Goal: Information Seeking & Learning: Learn about a topic

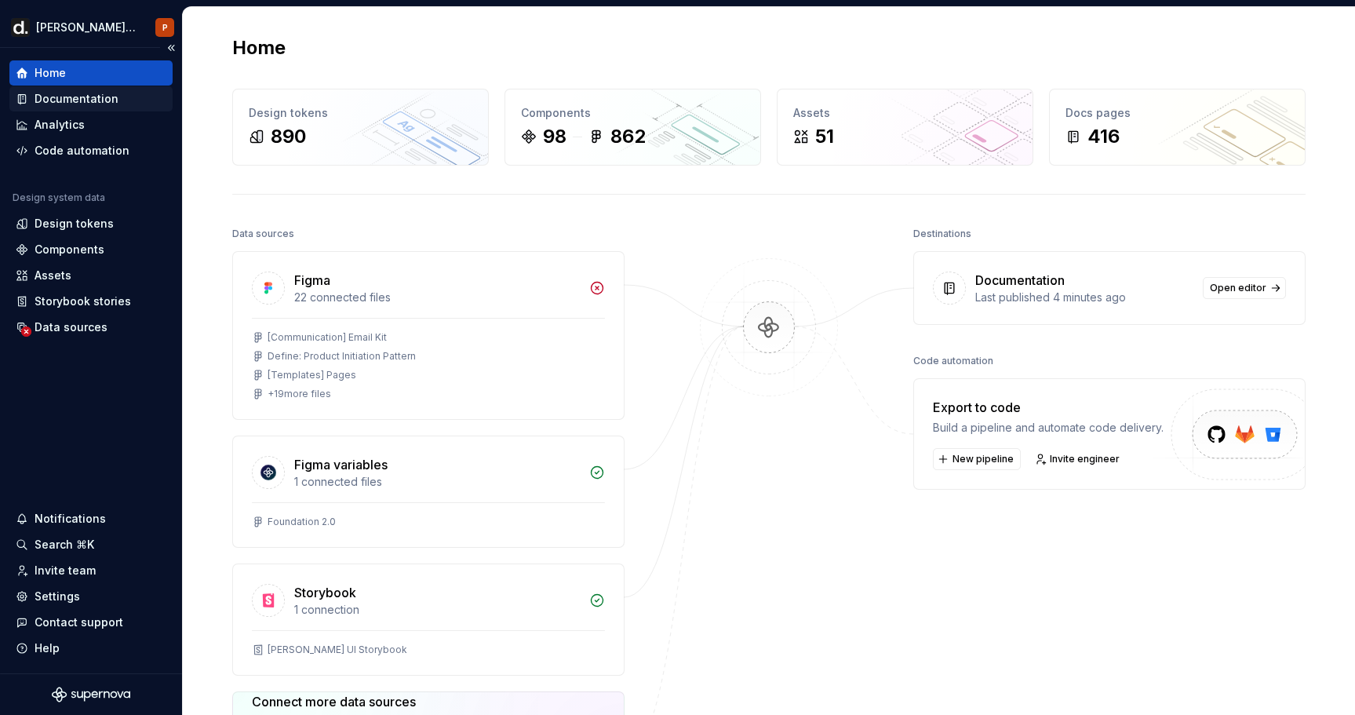
click at [64, 108] on div "Documentation" at bounding box center [90, 98] width 163 height 25
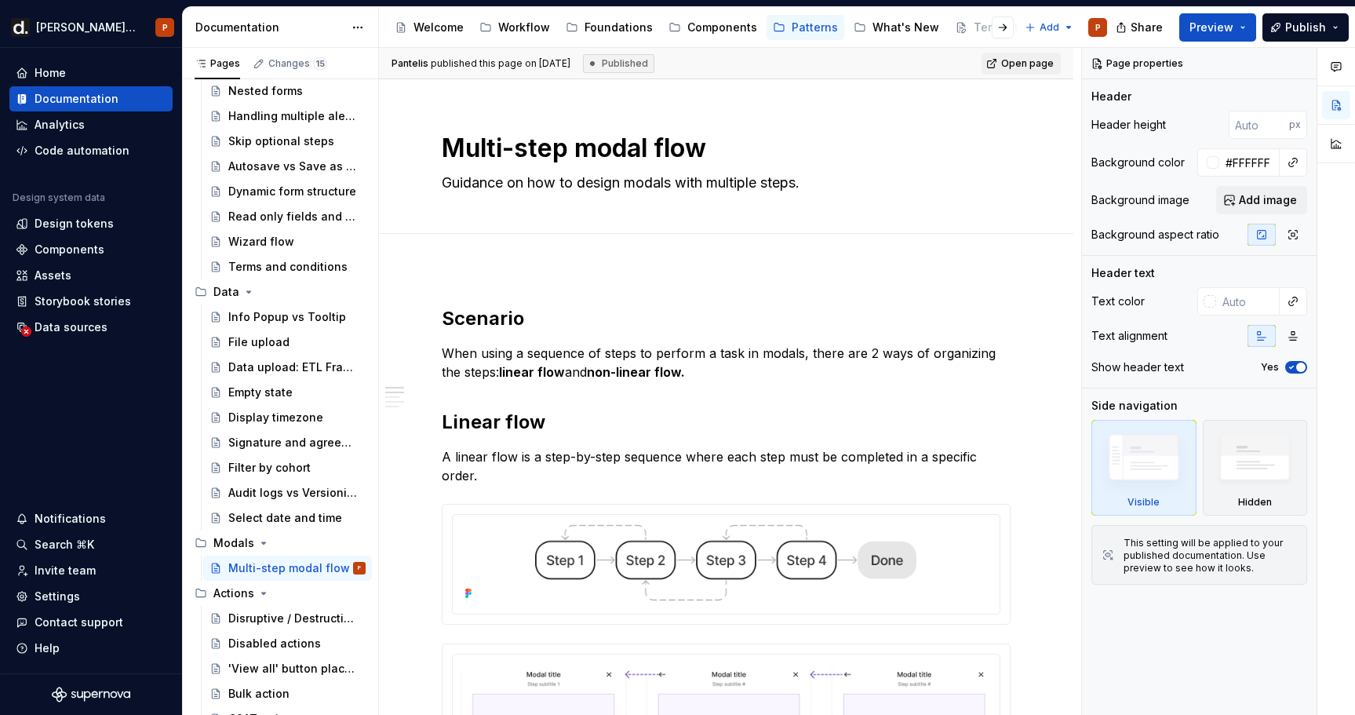
scroll to position [211, 0]
click at [696, 24] on div "Components" at bounding box center [722, 28] width 70 height 16
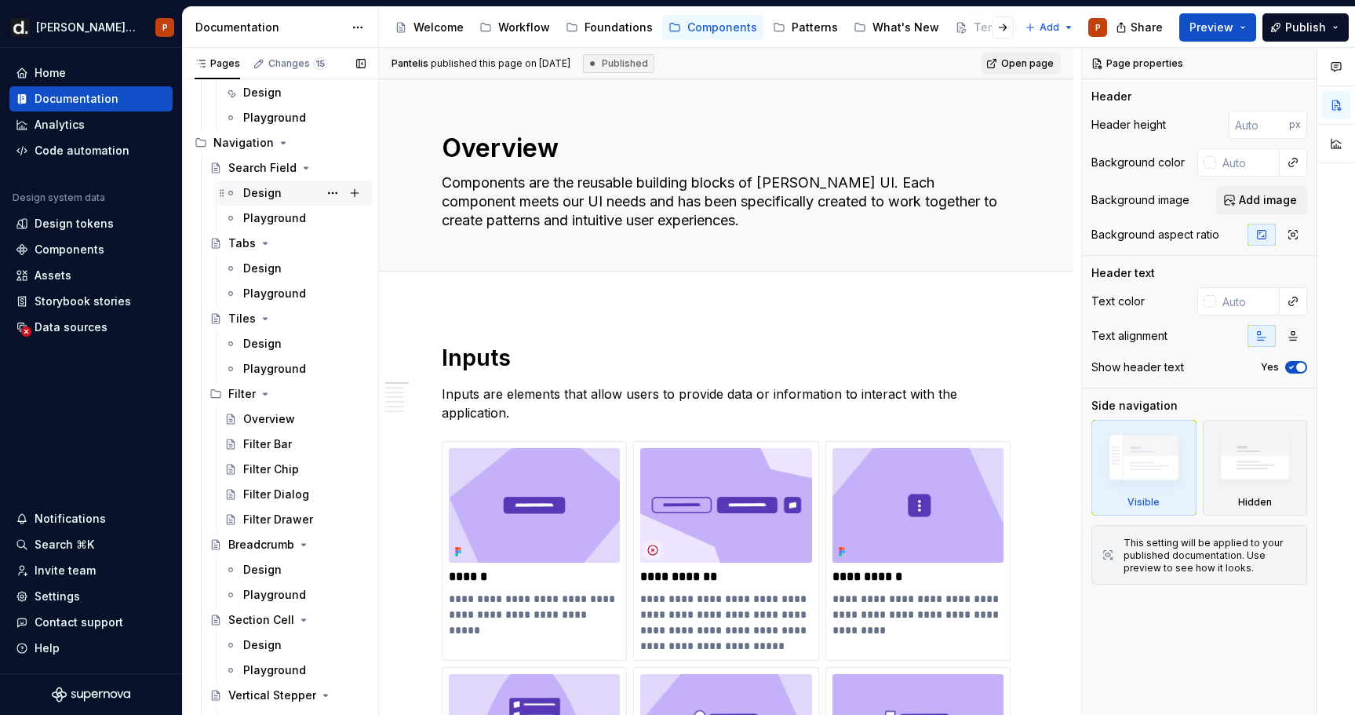
scroll to position [1920, 0]
click at [275, 191] on div "Design" at bounding box center [262, 190] width 38 height 16
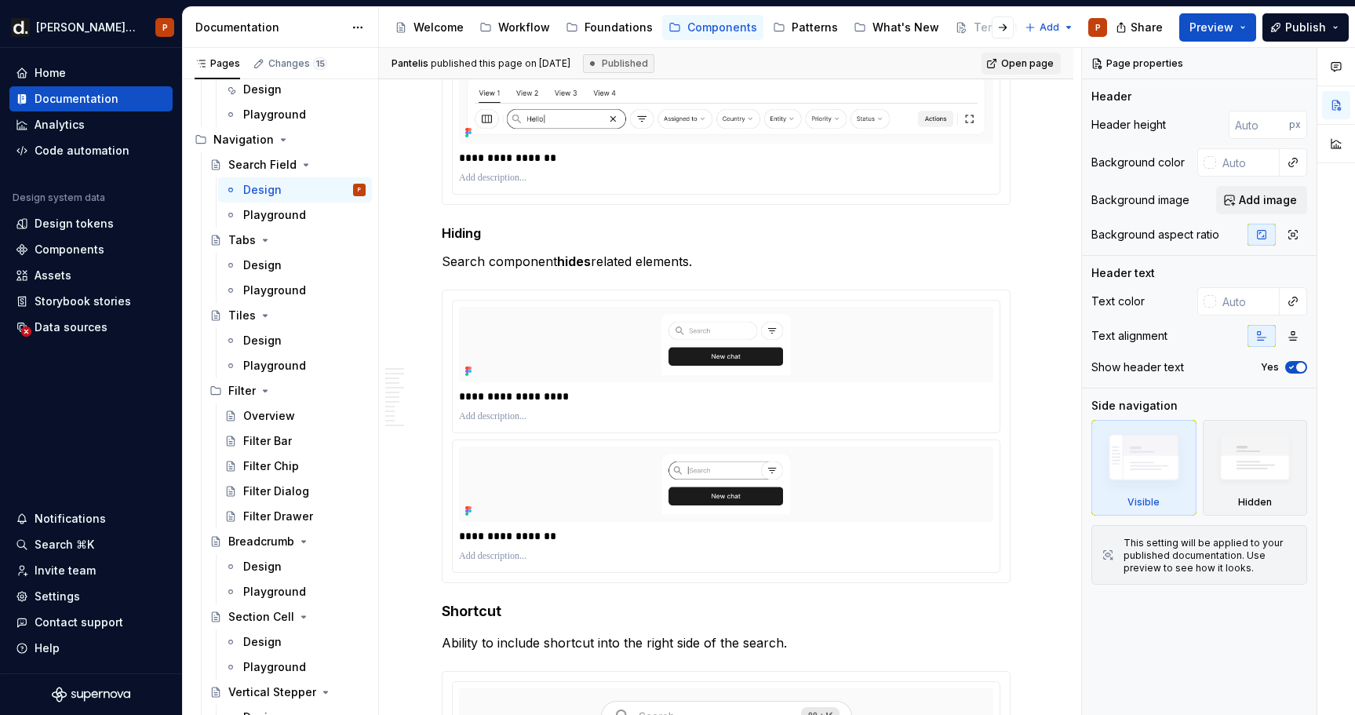
scroll to position [3810, 0]
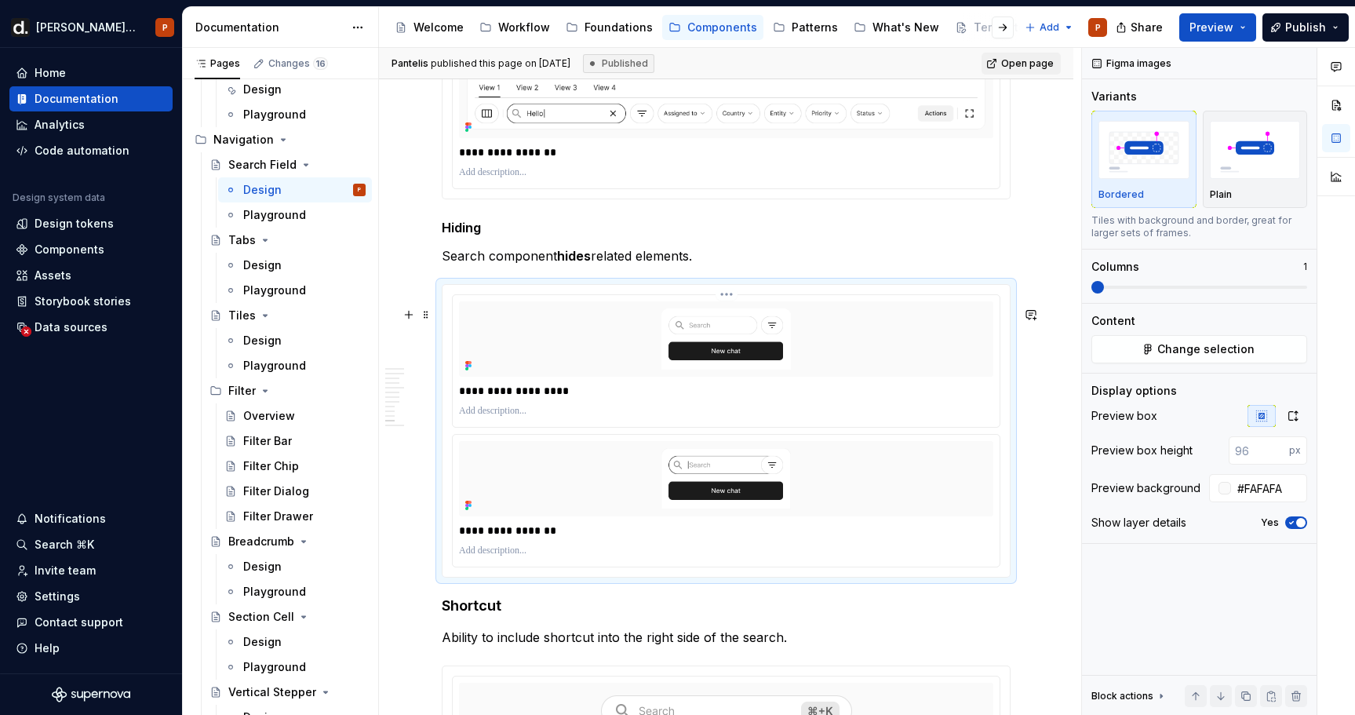
click at [804, 375] on img at bounding box center [726, 338] width 244 height 75
click at [721, 312] on html "[PERSON_NAME] UI P Home Documentation Analytics Code automation Design system d…" at bounding box center [677, 357] width 1355 height 715
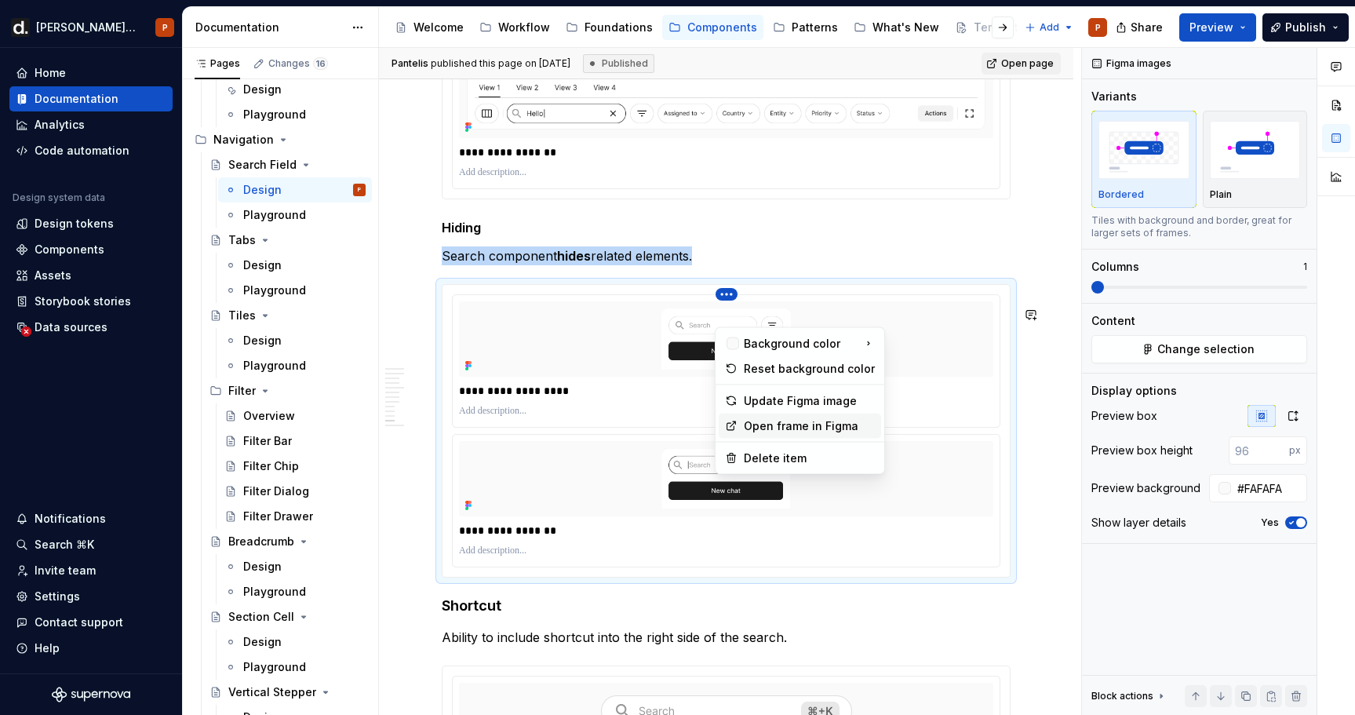
click at [811, 427] on div "Open frame in Figma" at bounding box center [809, 426] width 131 height 16
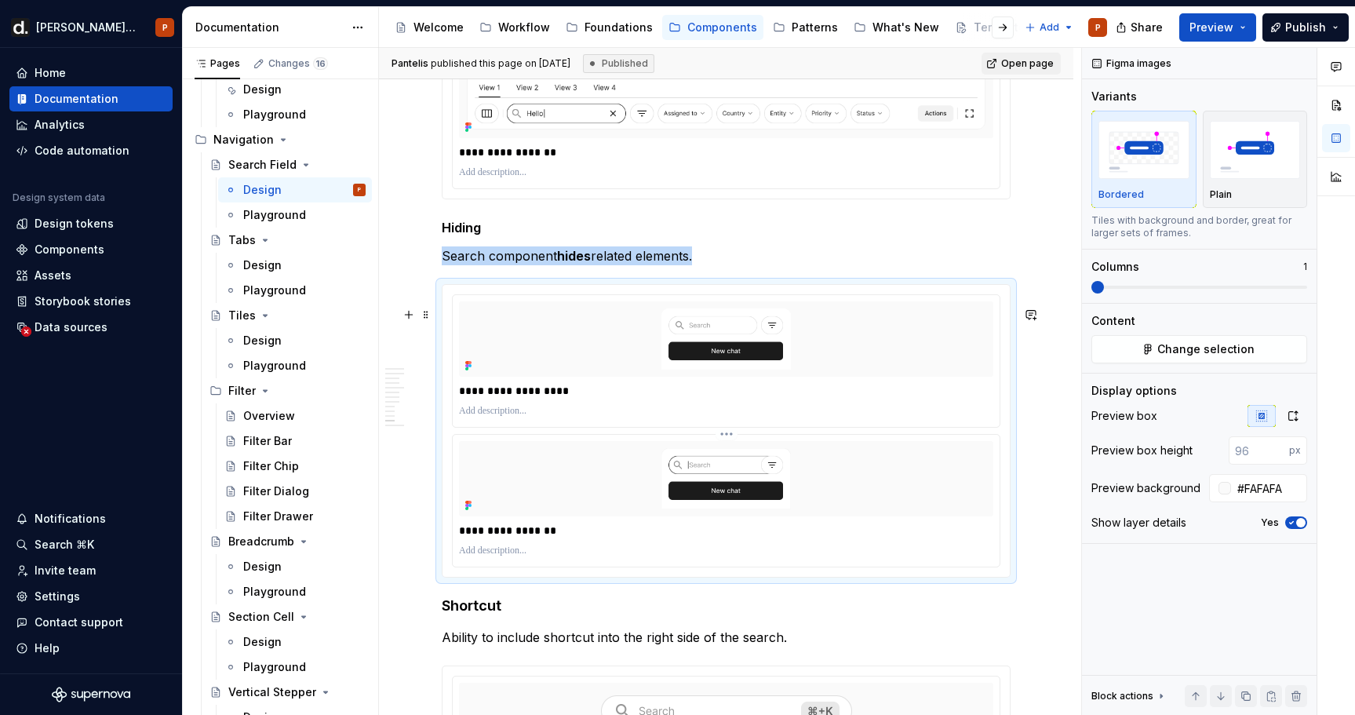
click at [733, 455] on html "[PERSON_NAME] UI P Home Documentation Analytics Code automation Design system d…" at bounding box center [677, 357] width 1355 height 715
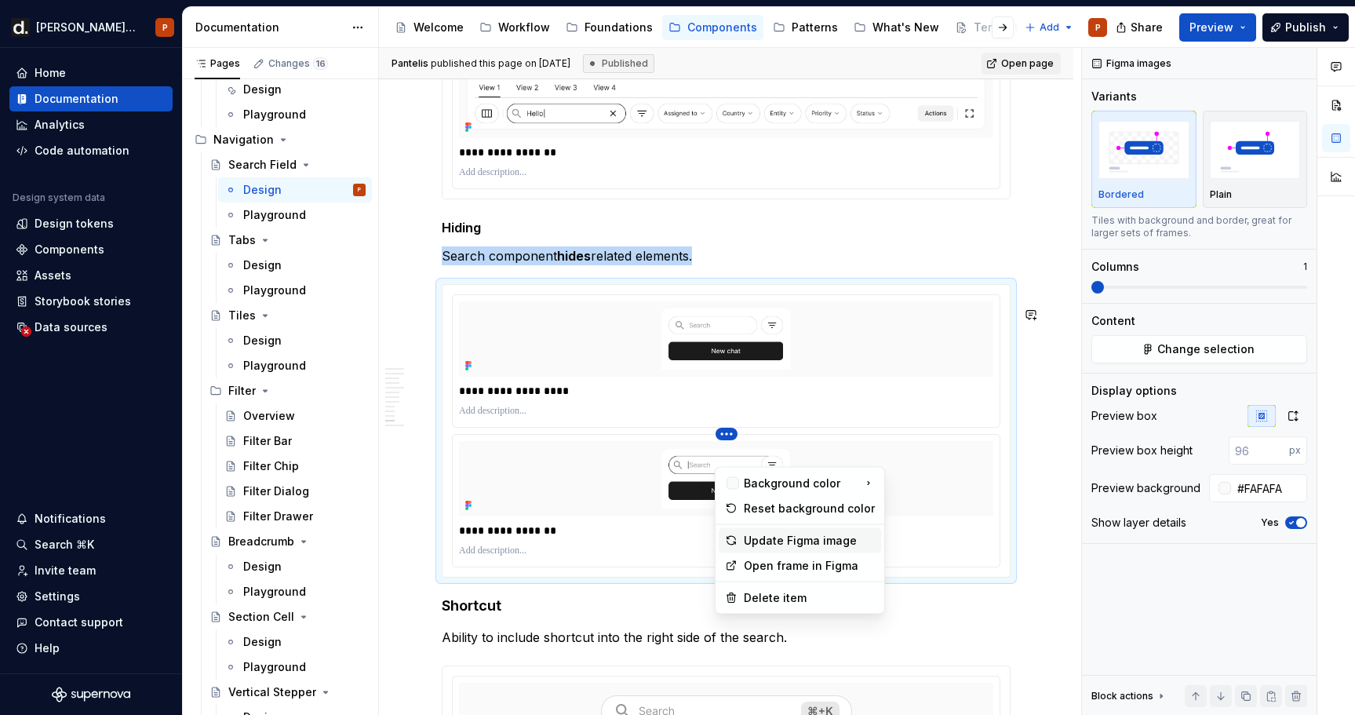
click at [754, 535] on div "Update Figma image" at bounding box center [809, 541] width 131 height 16
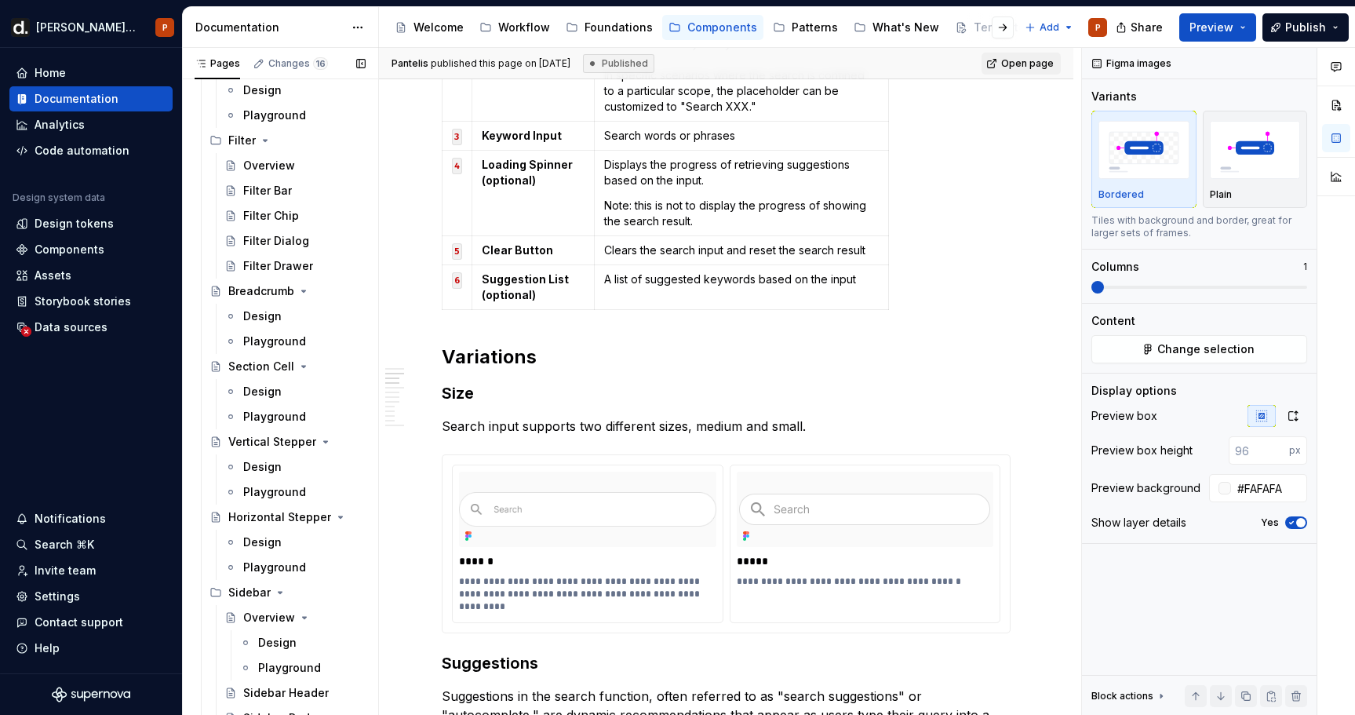
scroll to position [2180, 0]
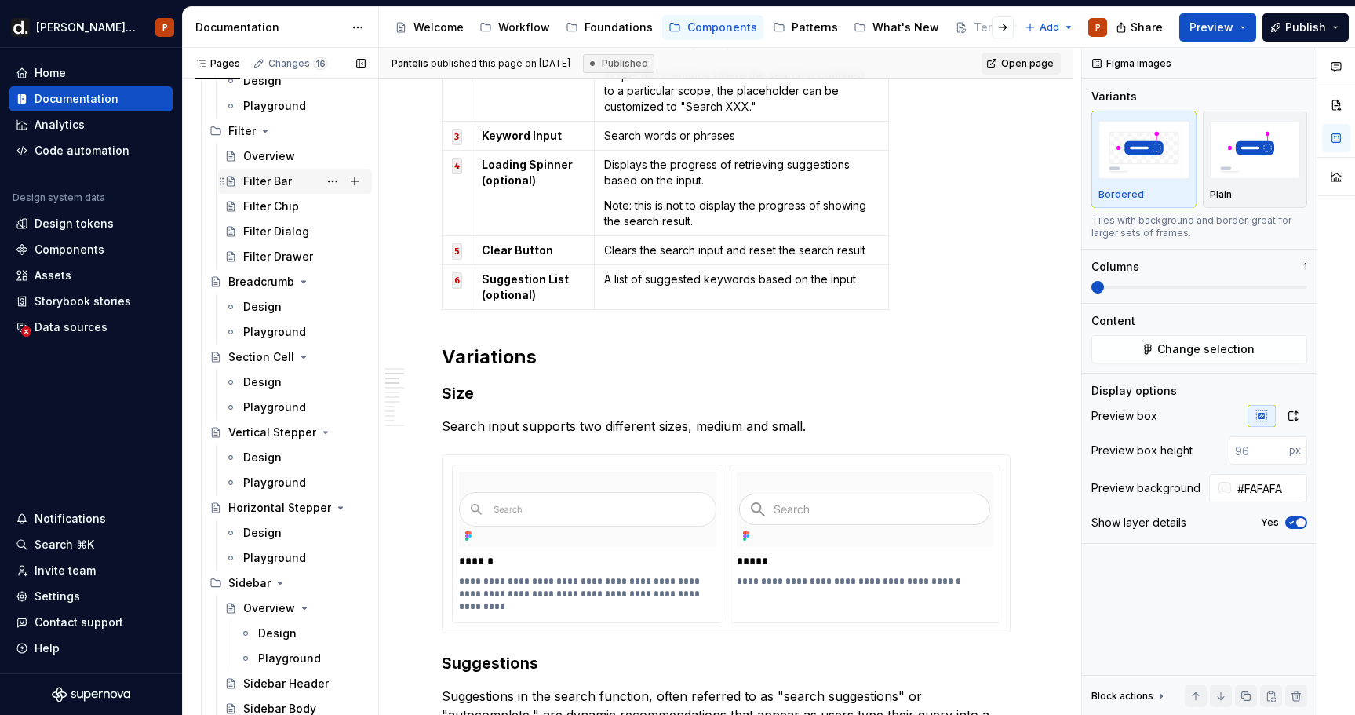
click at [290, 180] on div "Filter Bar" at bounding box center [304, 181] width 122 height 22
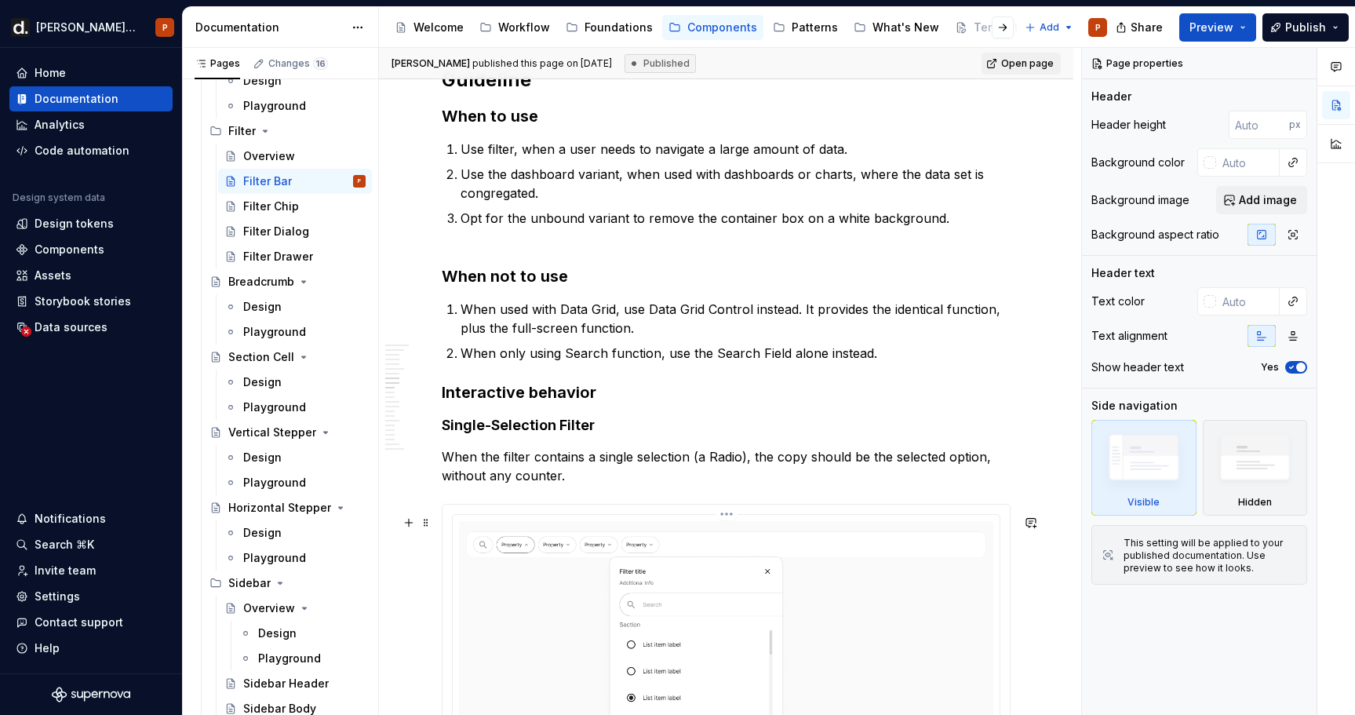
scroll to position [2860, 0]
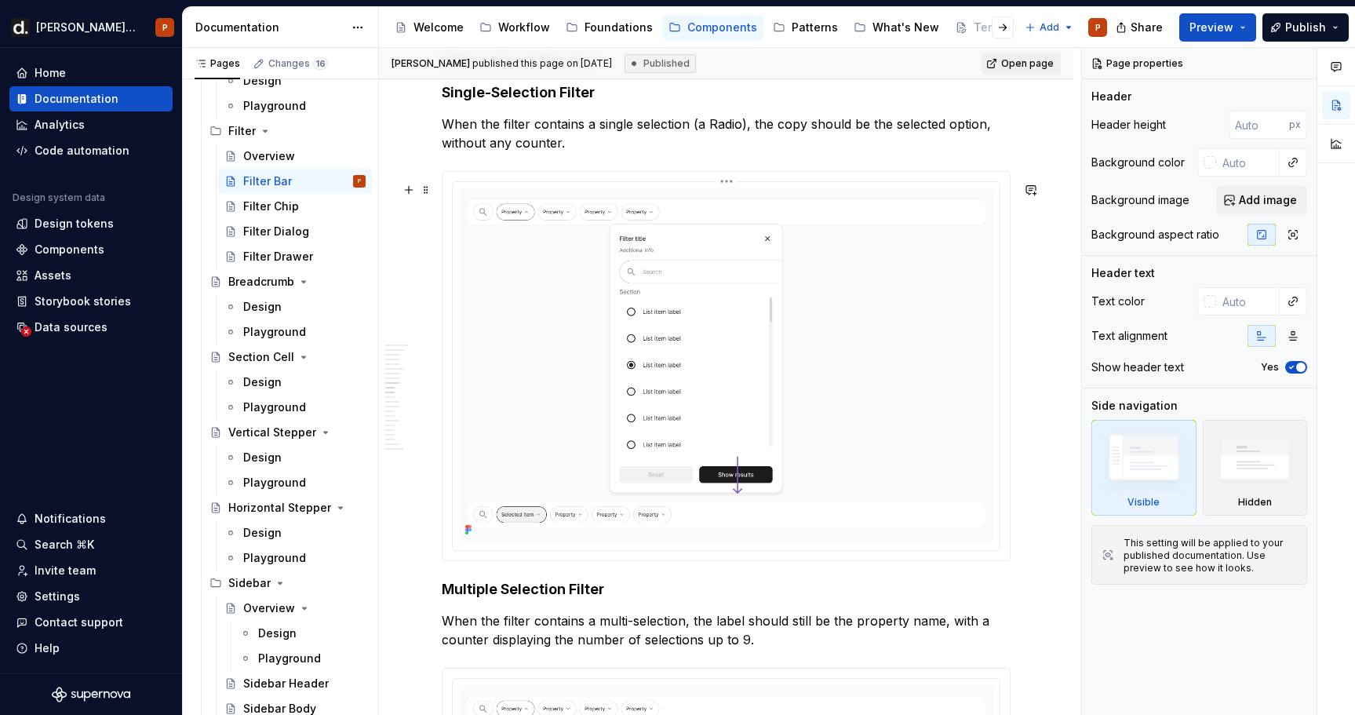
click at [730, 434] on img at bounding box center [726, 364] width 534 height 352
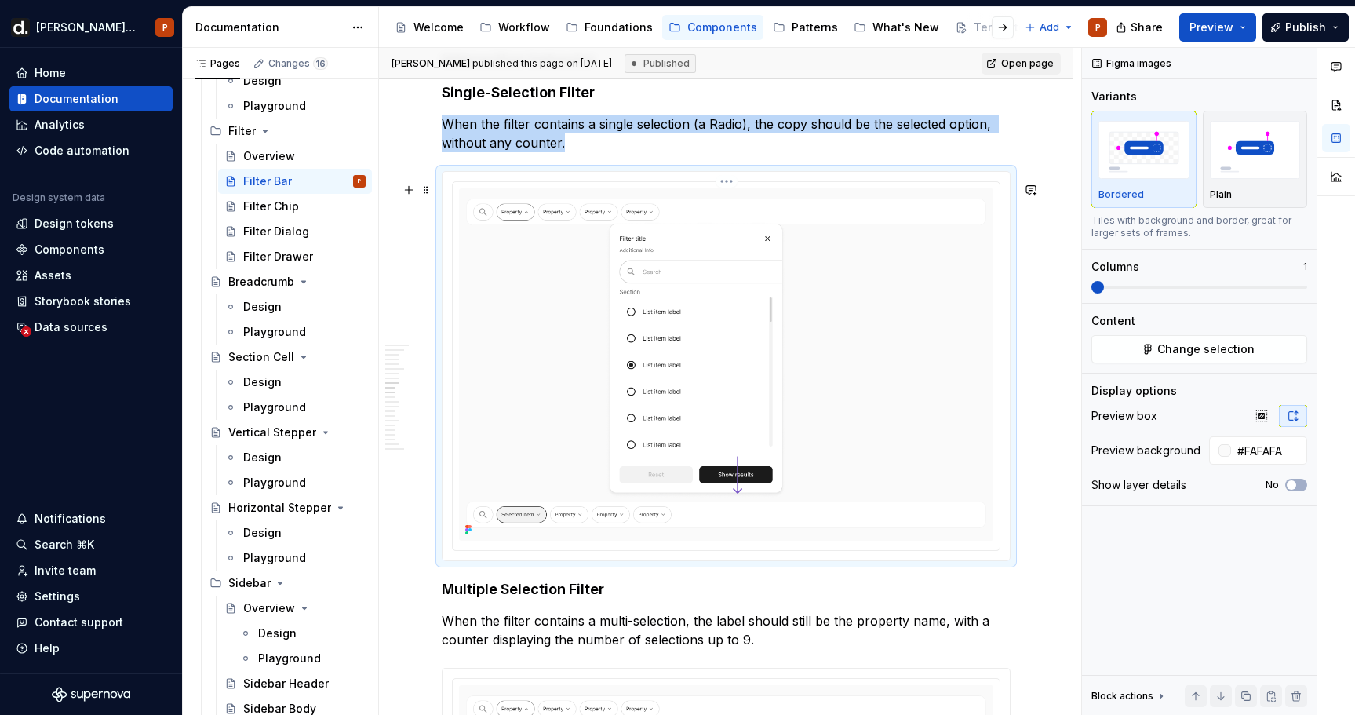
click at [724, 190] on html "[PERSON_NAME] UI P Home Documentation Analytics Code automation Design system d…" at bounding box center [677, 357] width 1355 height 715
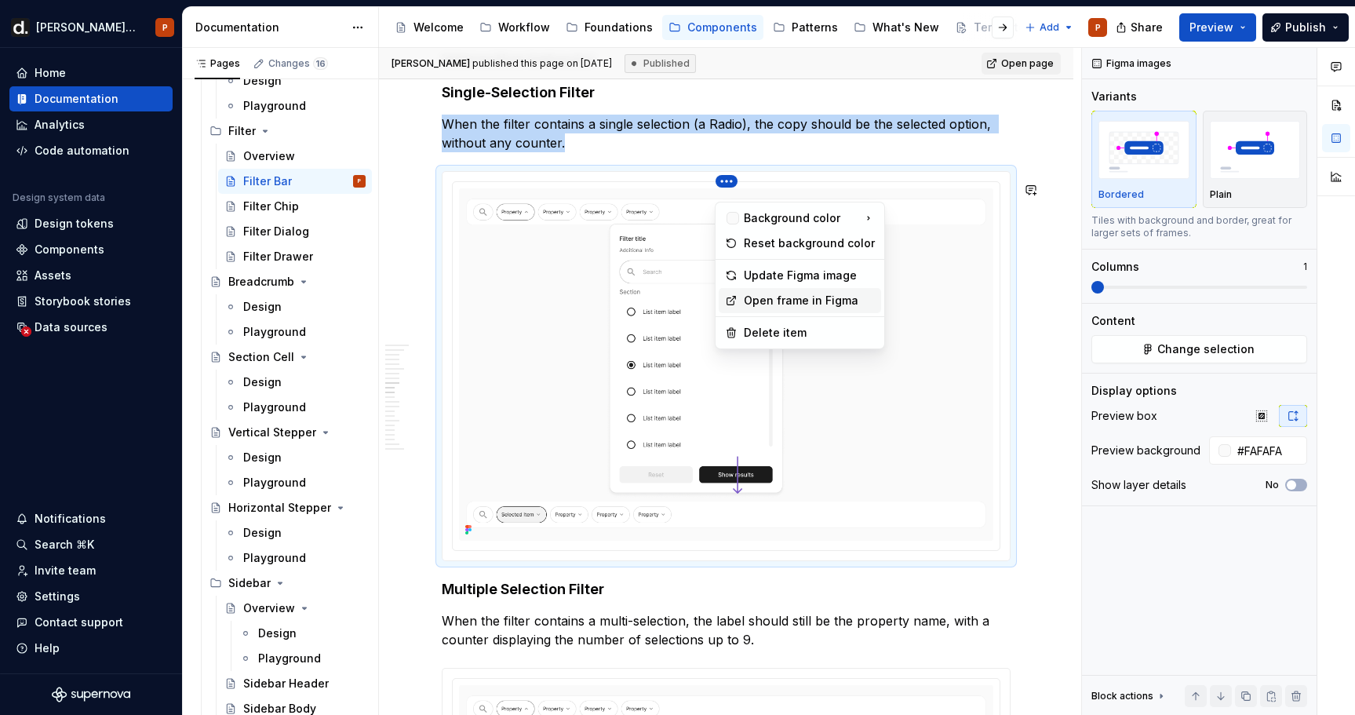
click at [772, 302] on div "Open frame in Figma" at bounding box center [809, 301] width 131 height 16
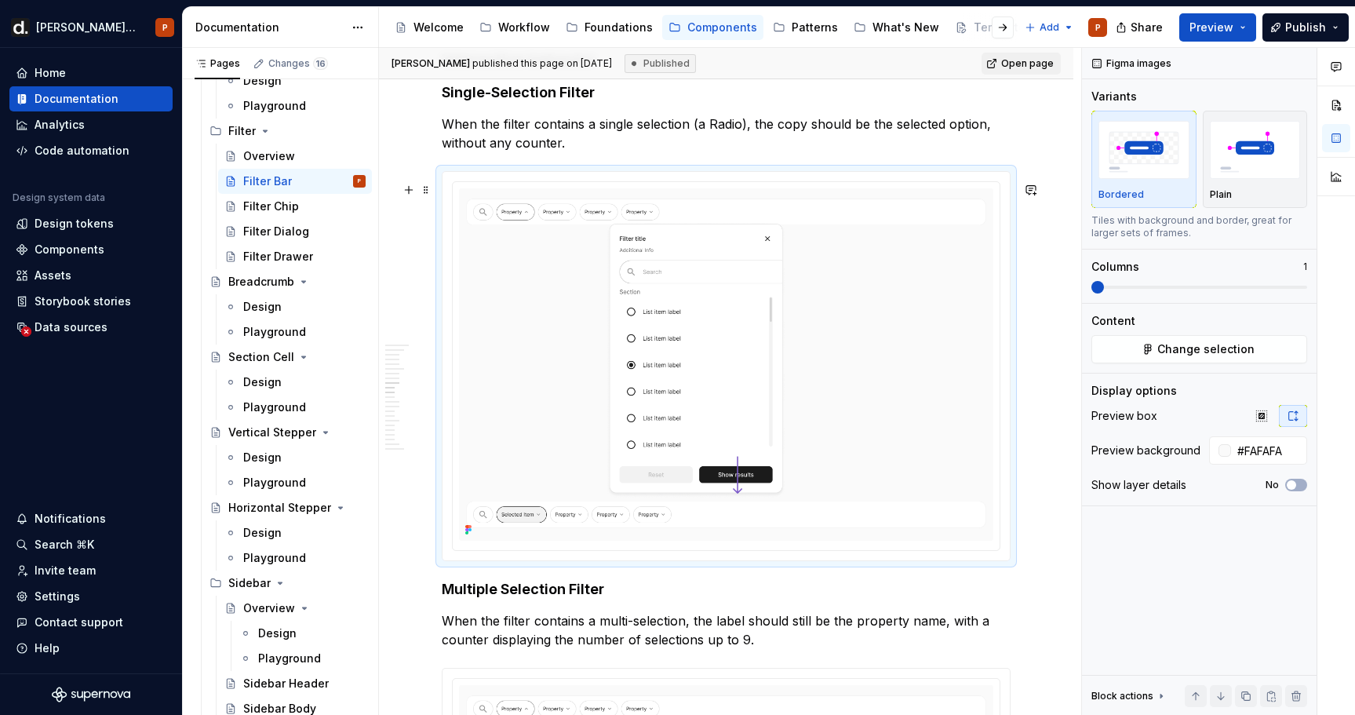
click at [720, 188] on div at bounding box center [726, 366] width 567 height 388
click at [725, 193] on html "[PERSON_NAME] UI P Home Documentation Analytics Code automation Design system d…" at bounding box center [677, 357] width 1355 height 715
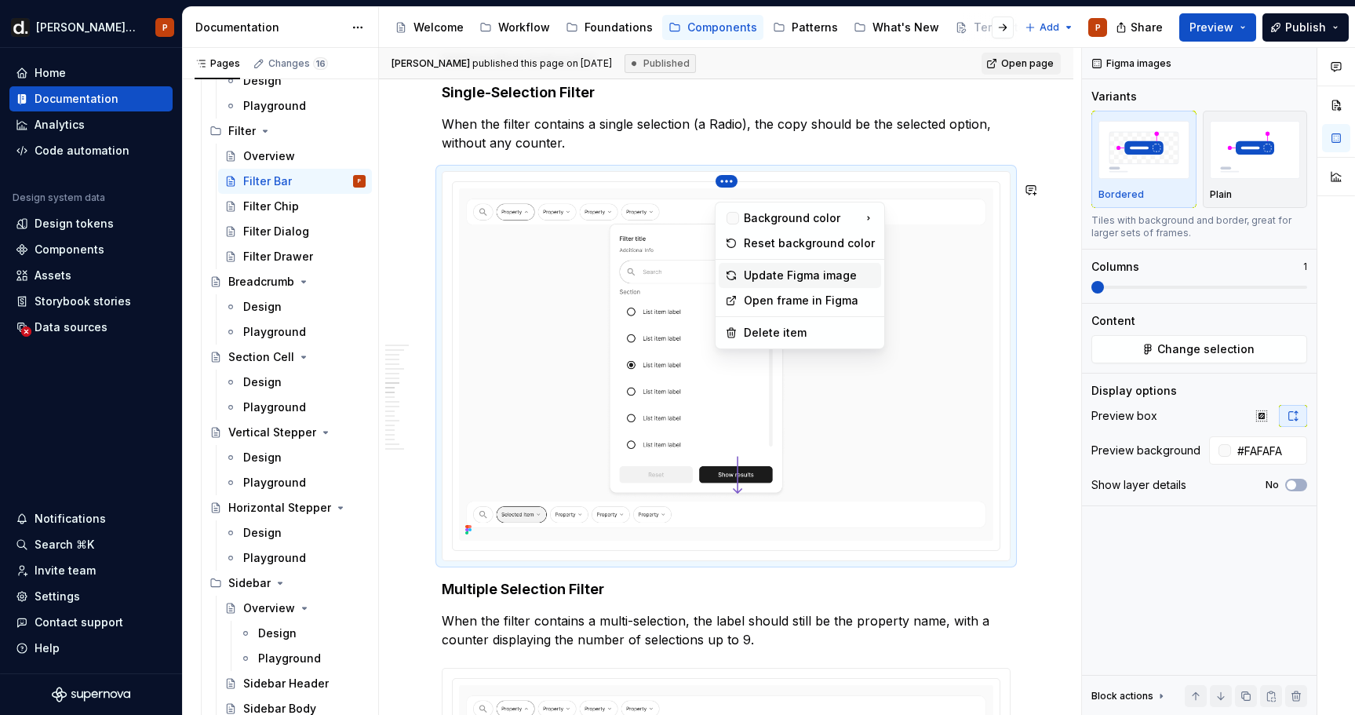
click at [757, 270] on div "Update Figma image" at bounding box center [809, 276] width 131 height 16
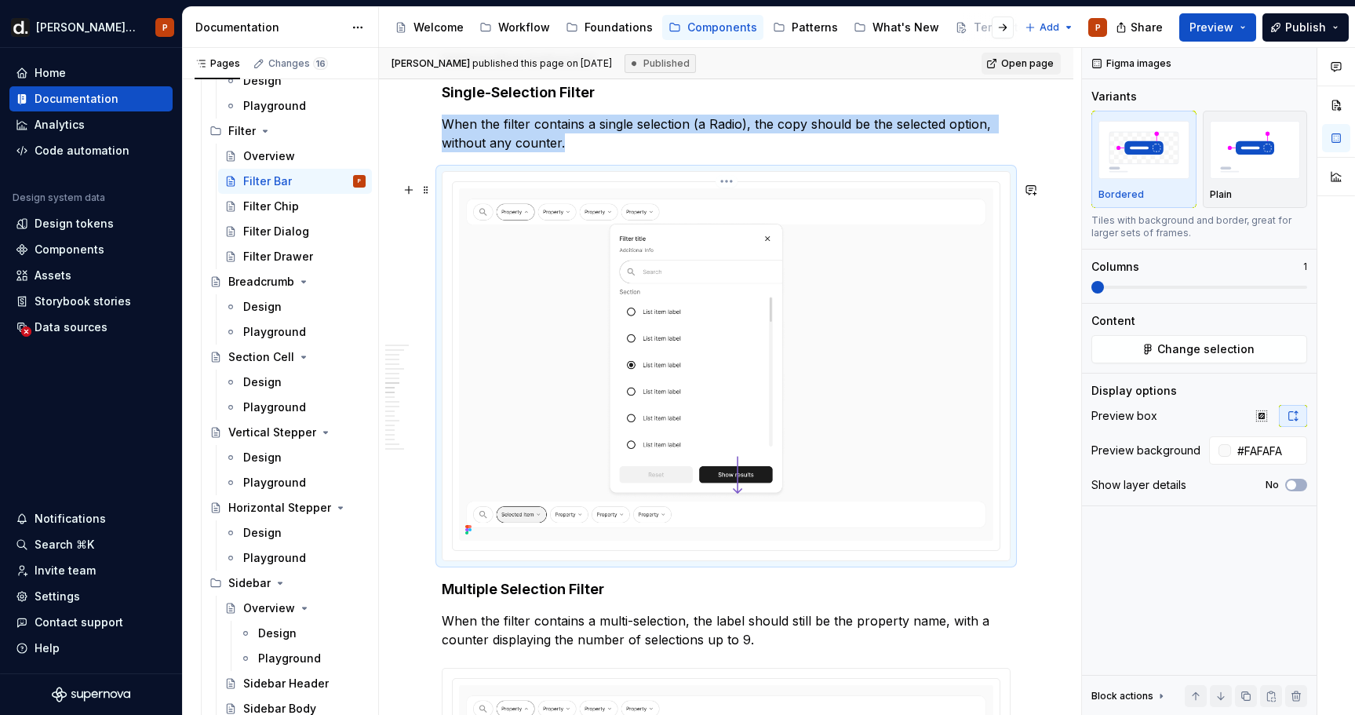
click at [721, 191] on html "[PERSON_NAME] UI P Home Documentation Analytics Code automation Design system d…" at bounding box center [677, 357] width 1355 height 715
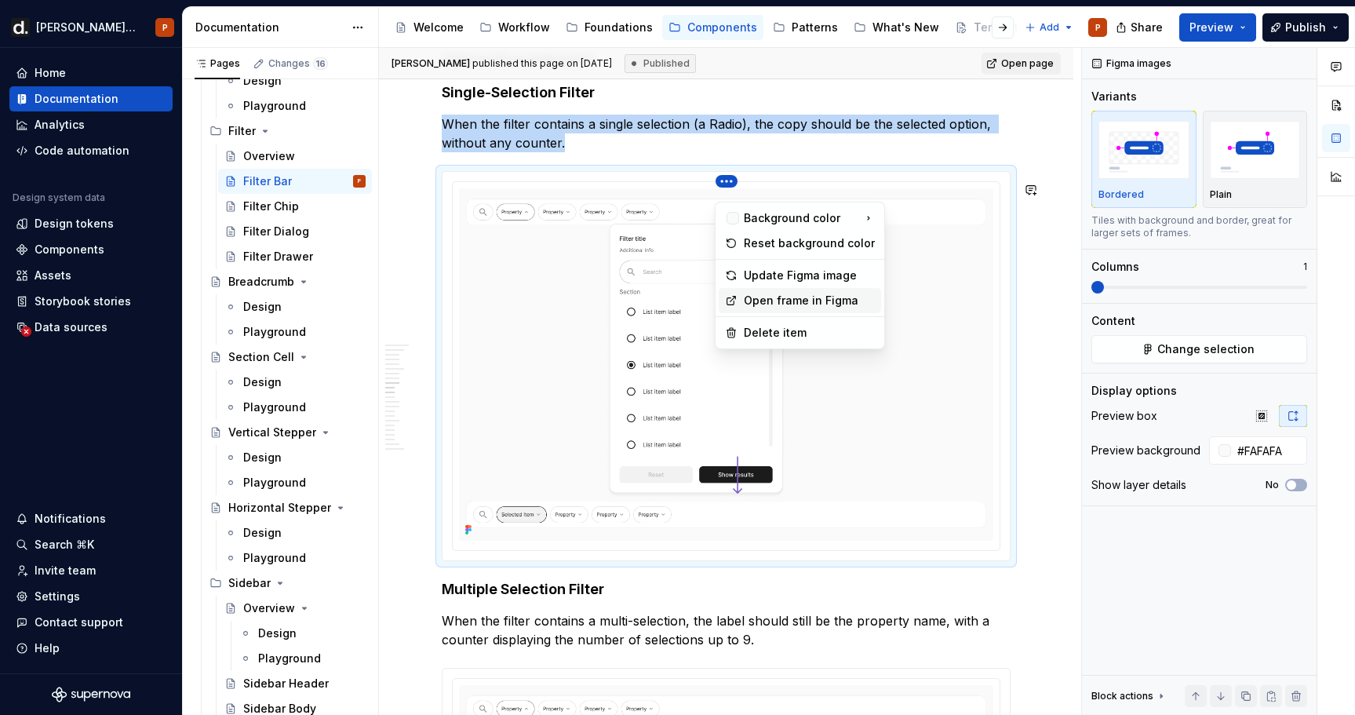
click at [768, 293] on div "Open frame in Figma" at bounding box center [809, 301] width 131 height 16
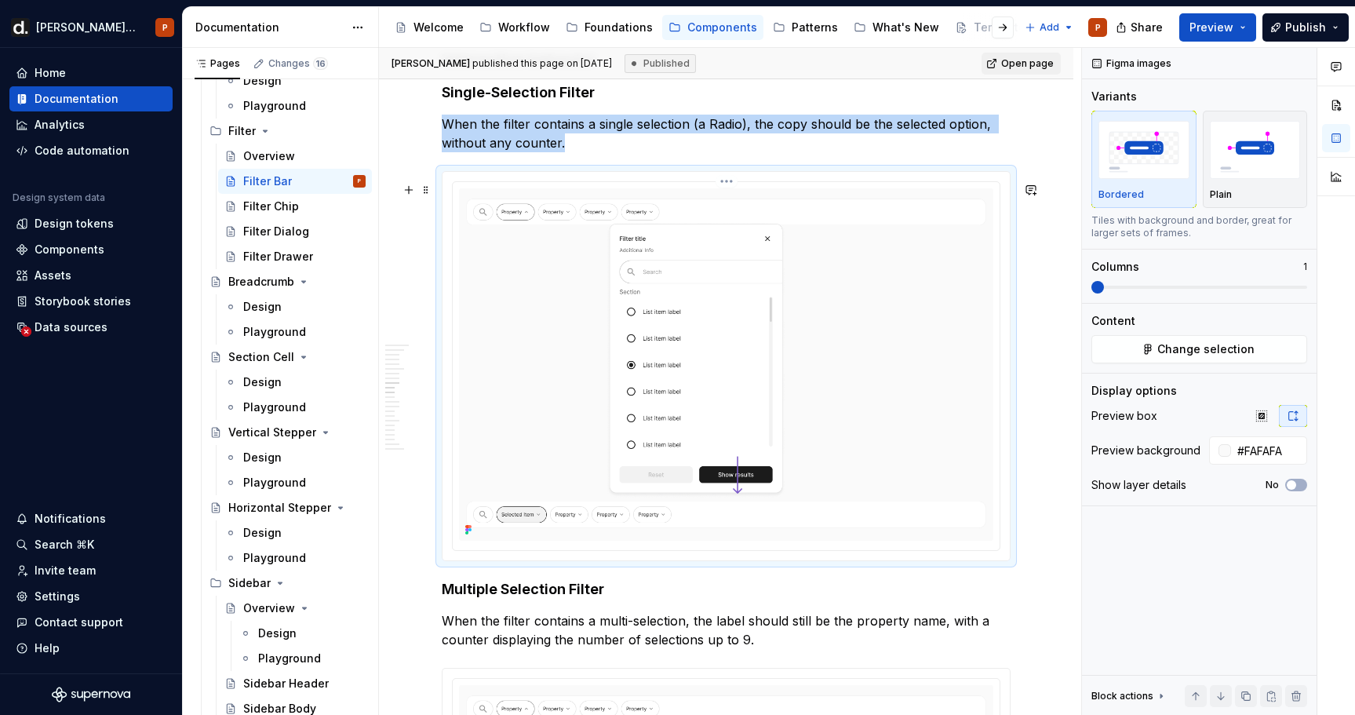
click at [731, 188] on html "[PERSON_NAME] UI P Home Documentation Analytics Code automation Design system d…" at bounding box center [677, 357] width 1355 height 715
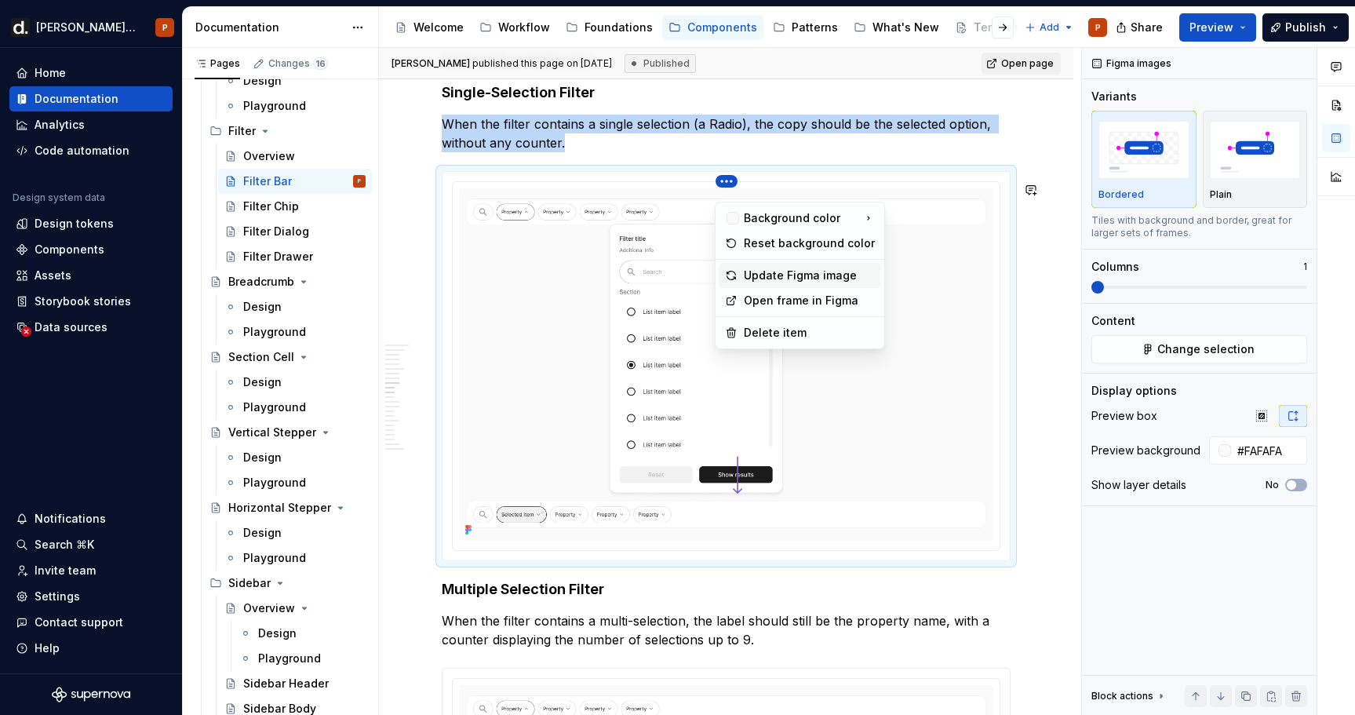
click at [760, 278] on div "Update Figma image" at bounding box center [809, 276] width 131 height 16
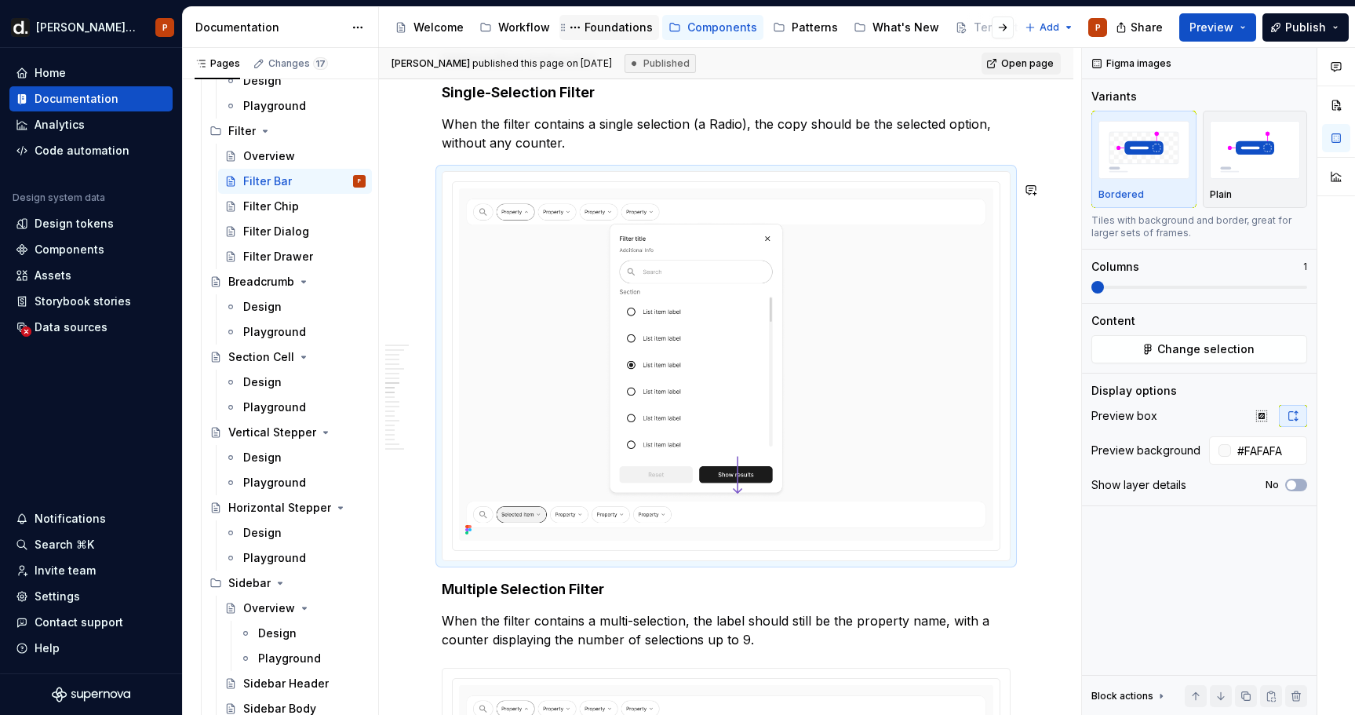
type textarea "*"
